Goal: Task Accomplishment & Management: Use online tool/utility

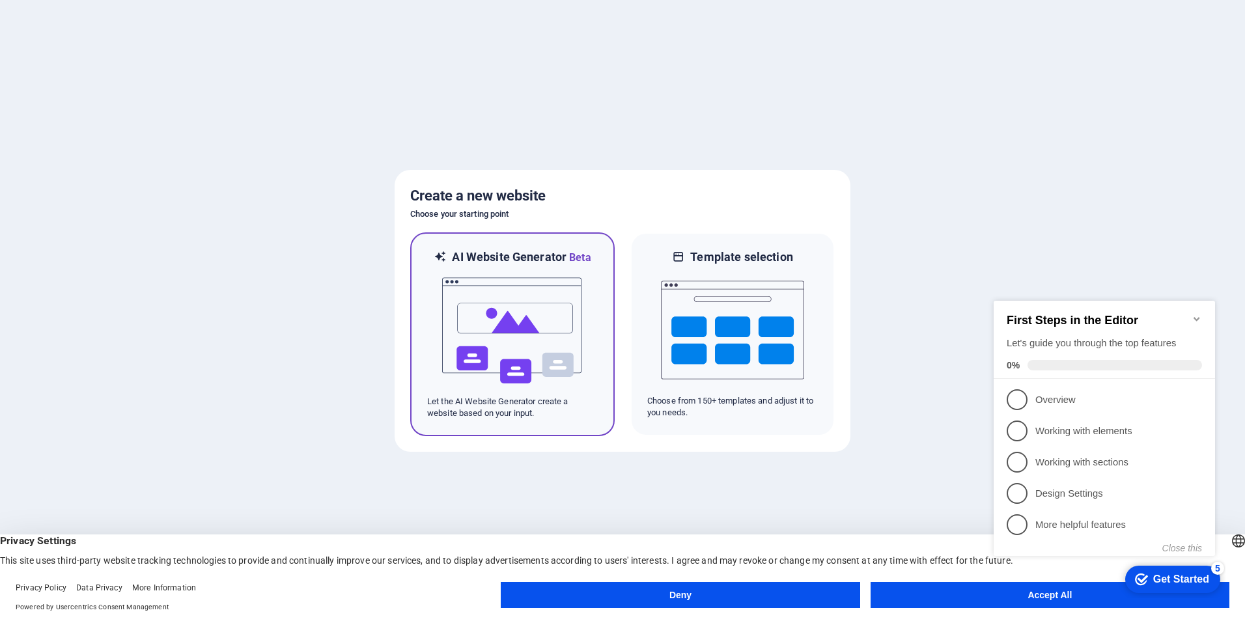
click at [508, 287] on img at bounding box center [512, 331] width 143 height 130
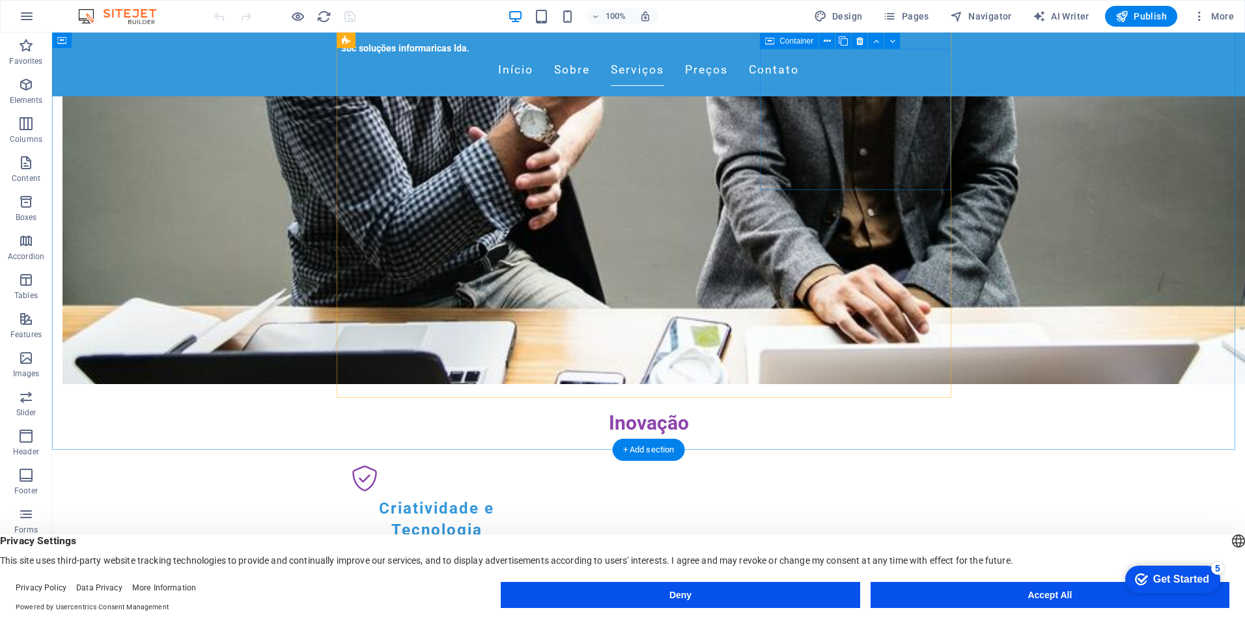
scroll to position [1042, 0]
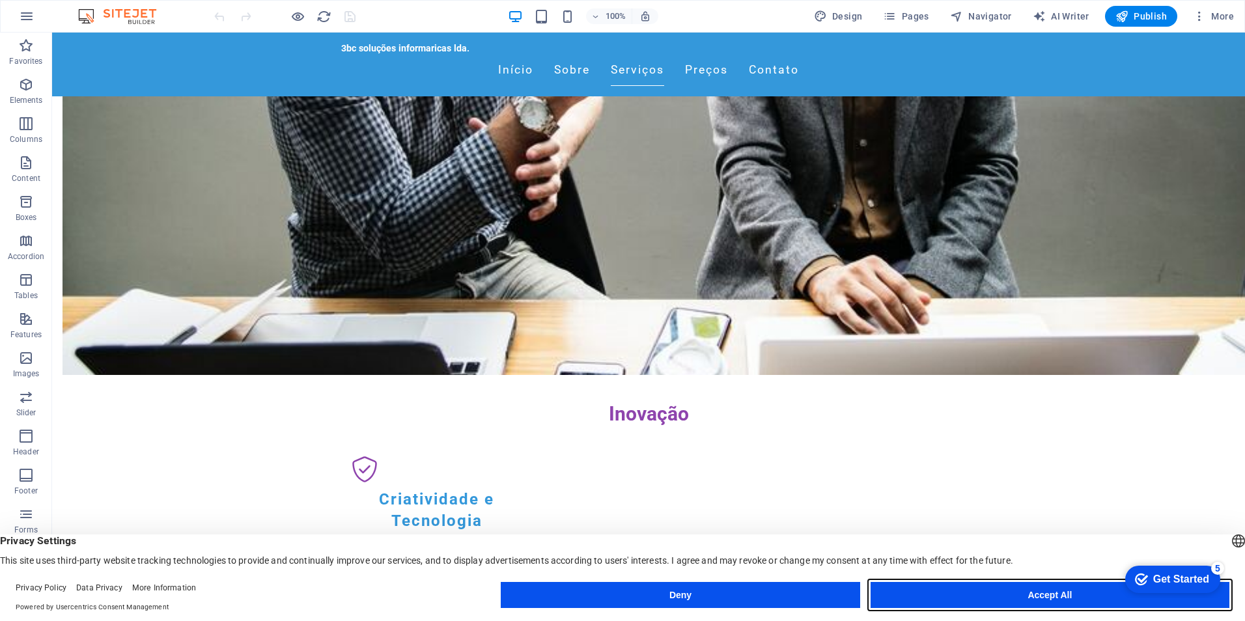
click at [1016, 605] on button "Accept All" at bounding box center [1049, 595] width 359 height 26
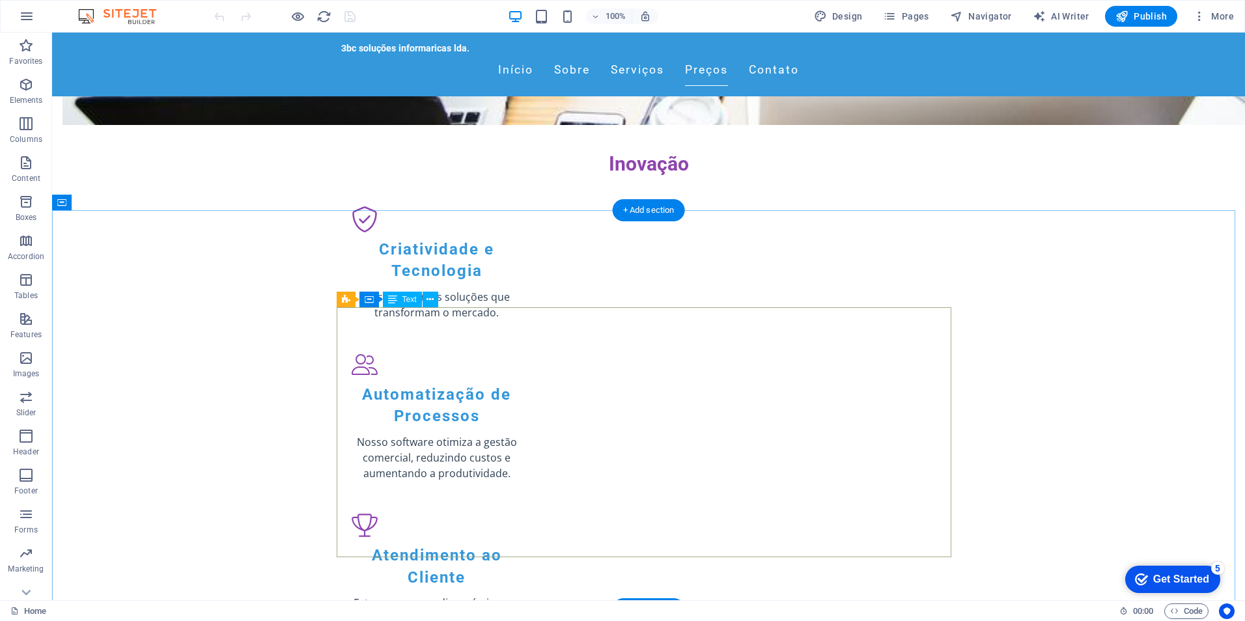
scroll to position [1302, 0]
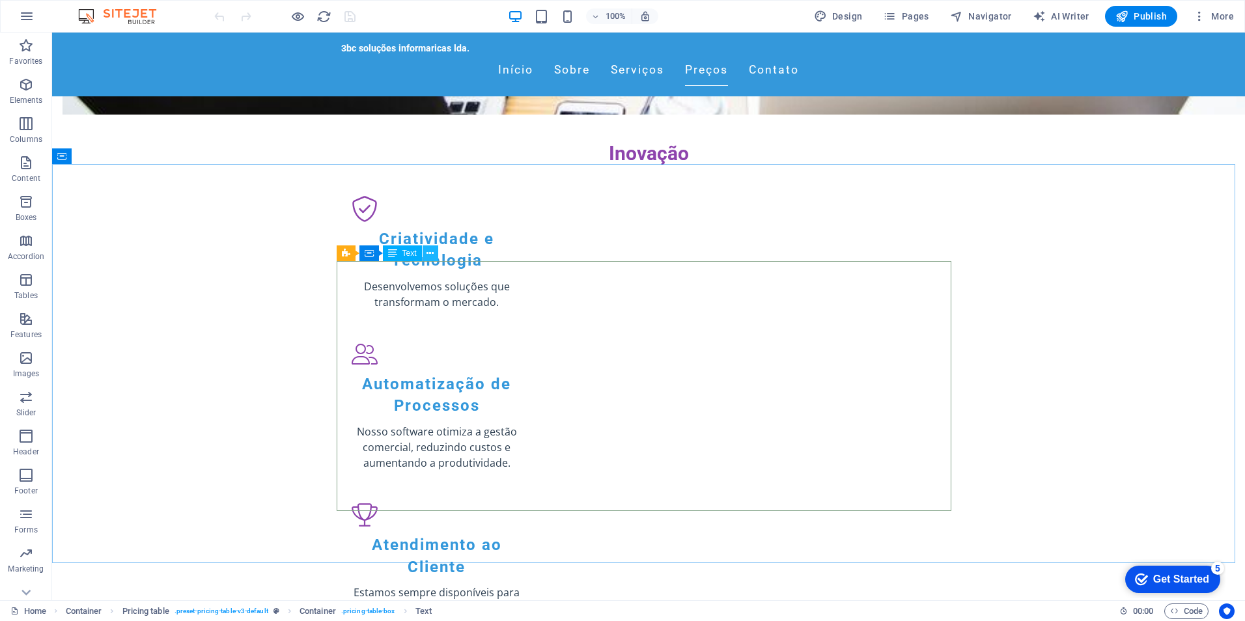
click at [433, 251] on icon at bounding box center [429, 254] width 7 height 14
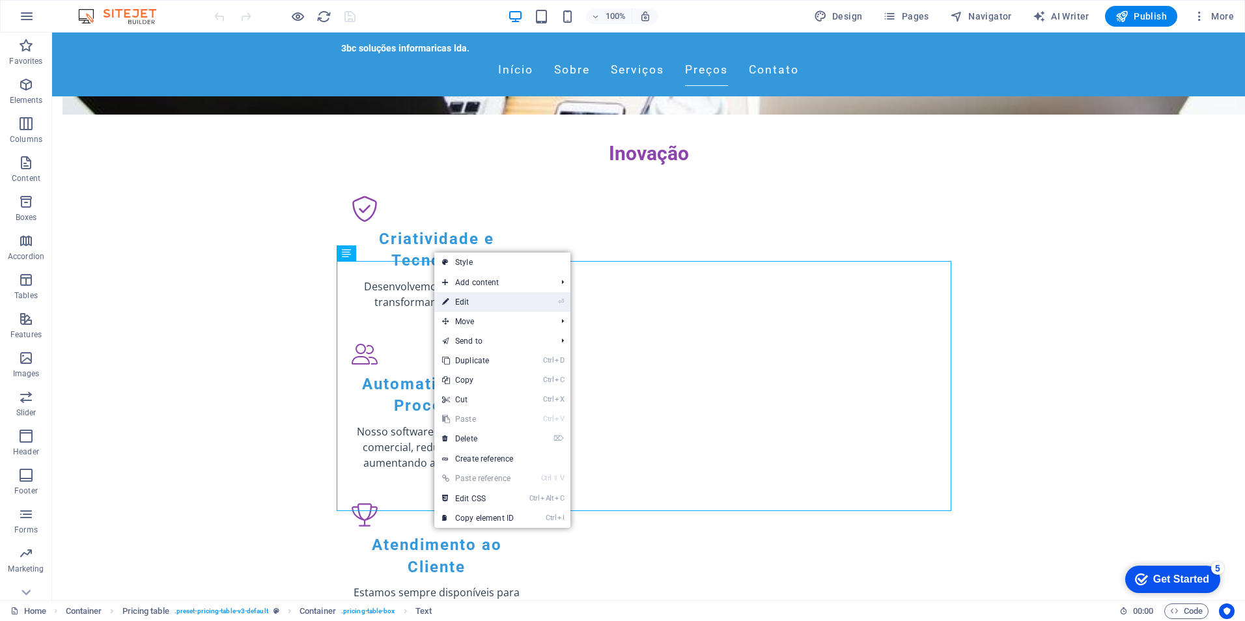
click at [471, 295] on link "⏎ Edit" at bounding box center [477, 302] width 87 height 20
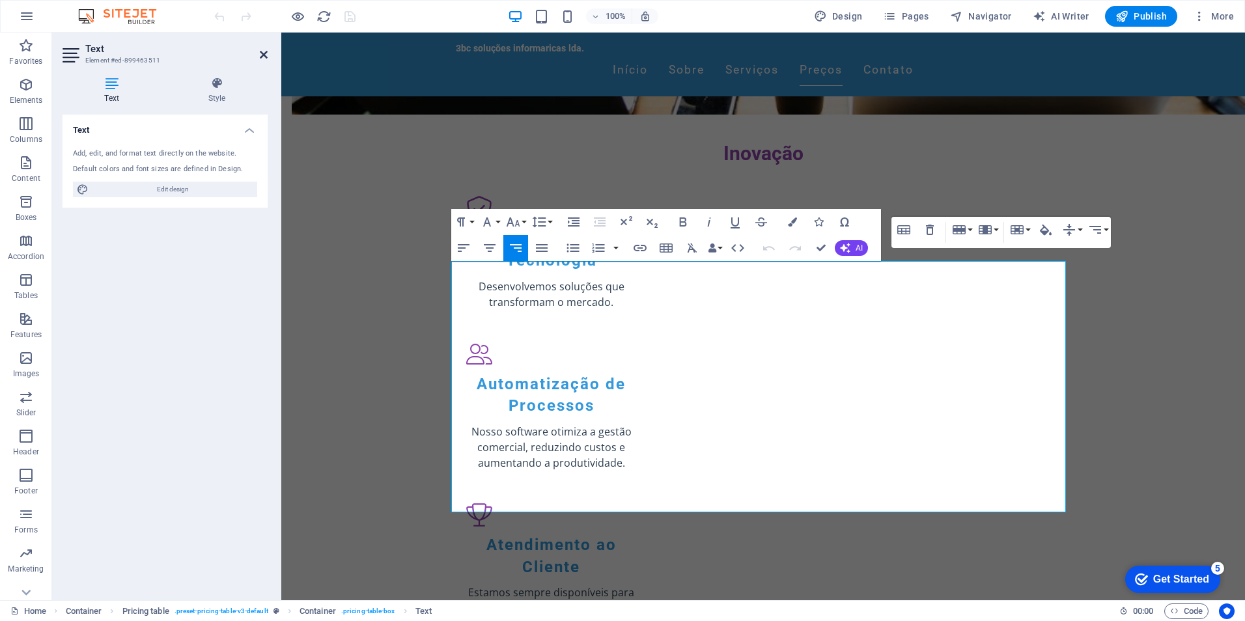
click at [263, 55] on icon at bounding box center [264, 54] width 8 height 10
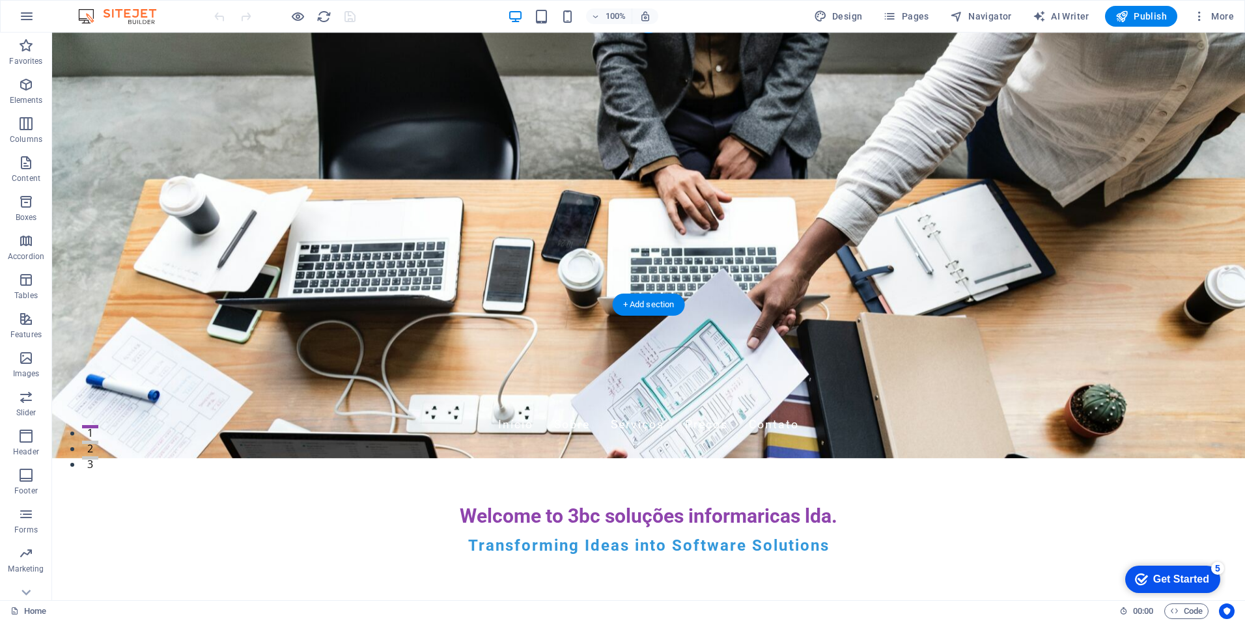
scroll to position [0, 0]
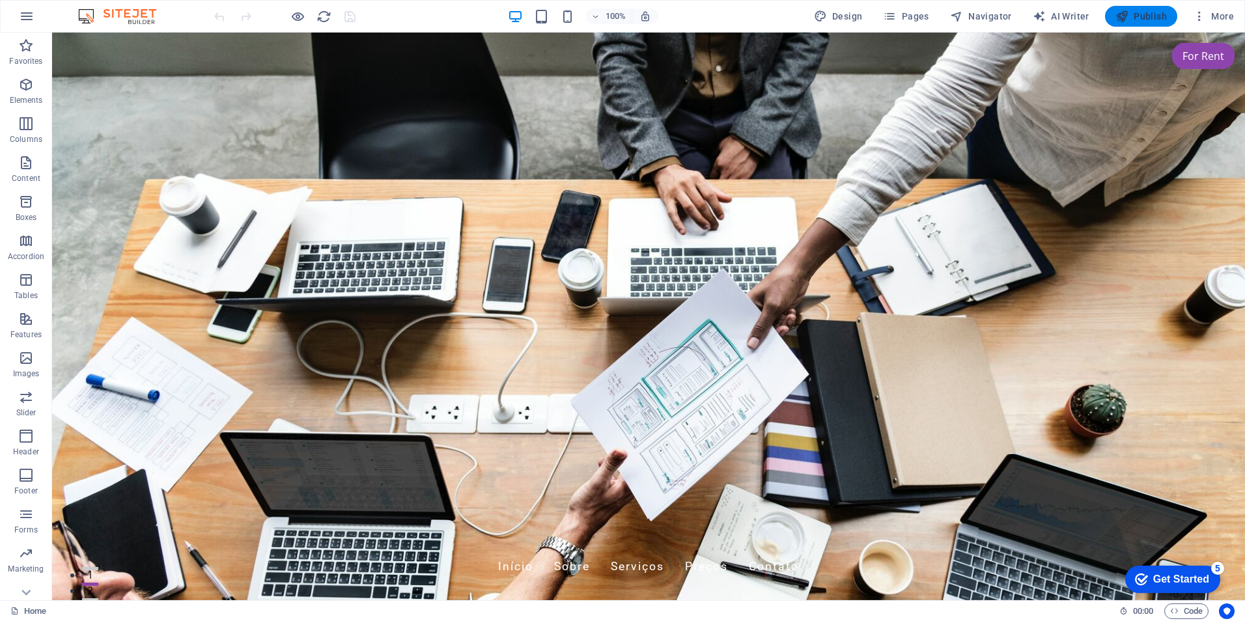
click at [1117, 20] on icon "button" at bounding box center [1121, 16] width 13 height 13
